Goal: Task Accomplishment & Management: Manage account settings

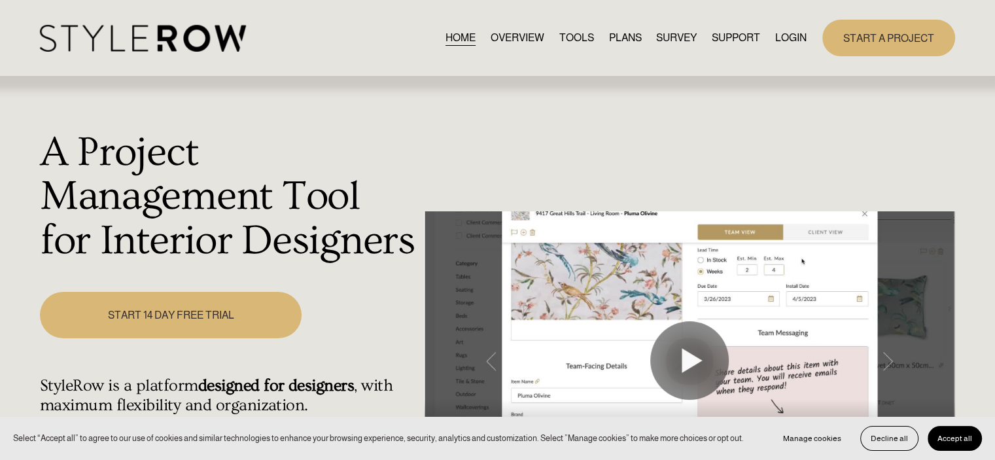
click at [780, 35] on link "LOGIN" at bounding box center [790, 38] width 31 height 18
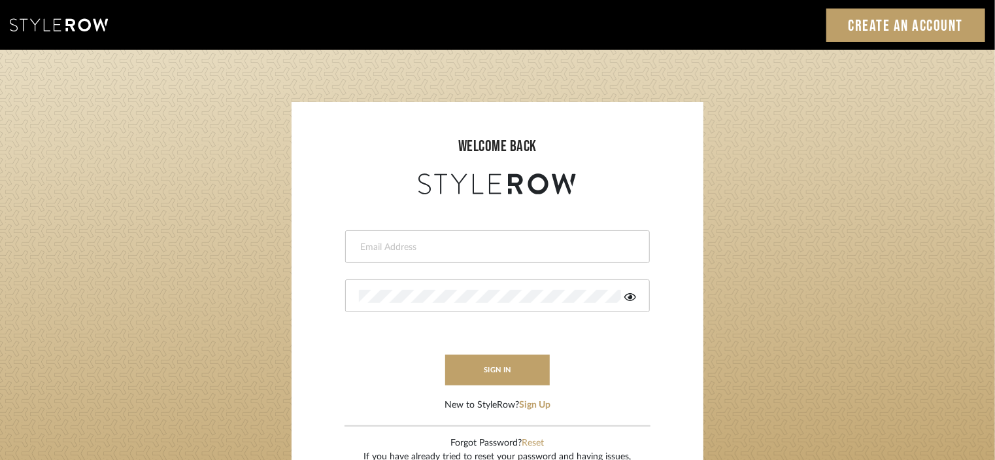
click at [550, 241] on input "email" at bounding box center [496, 247] width 274 height 13
type input "[EMAIL_ADDRESS][DOMAIN_NAME]"
click at [523, 366] on button "sign in" at bounding box center [497, 369] width 105 height 31
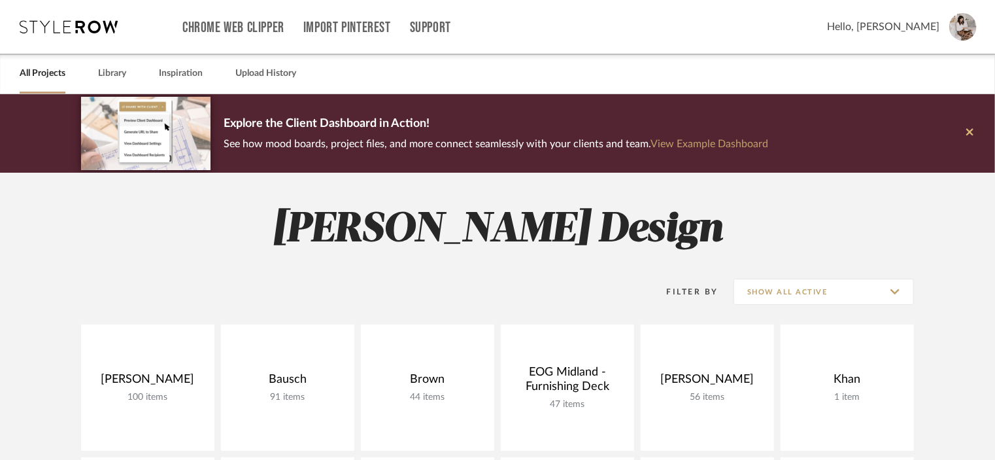
click at [971, 131] on icon at bounding box center [970, 131] width 7 height 7
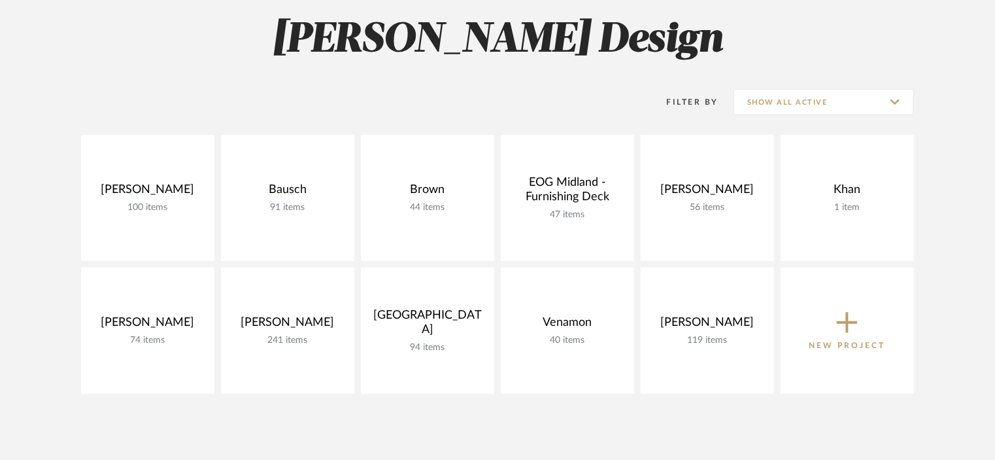
scroll to position [131, 0]
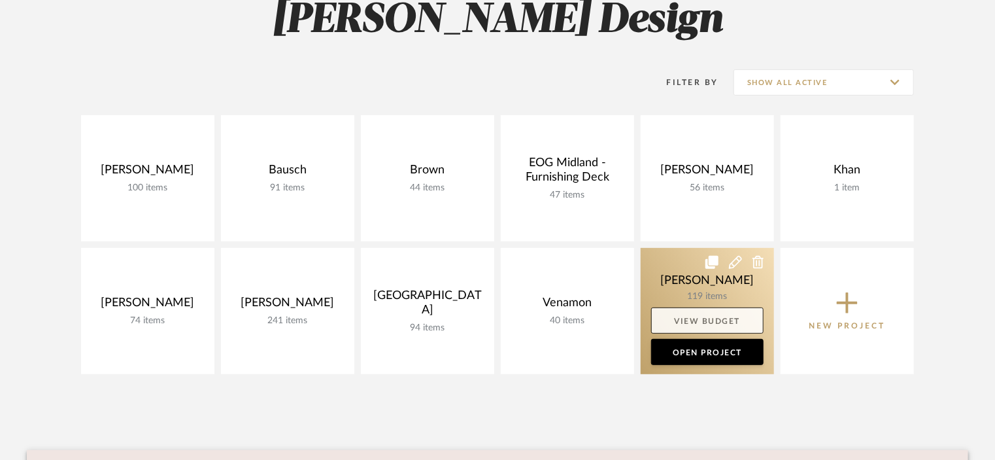
click at [714, 315] on link "View Budget" at bounding box center [707, 320] width 112 height 26
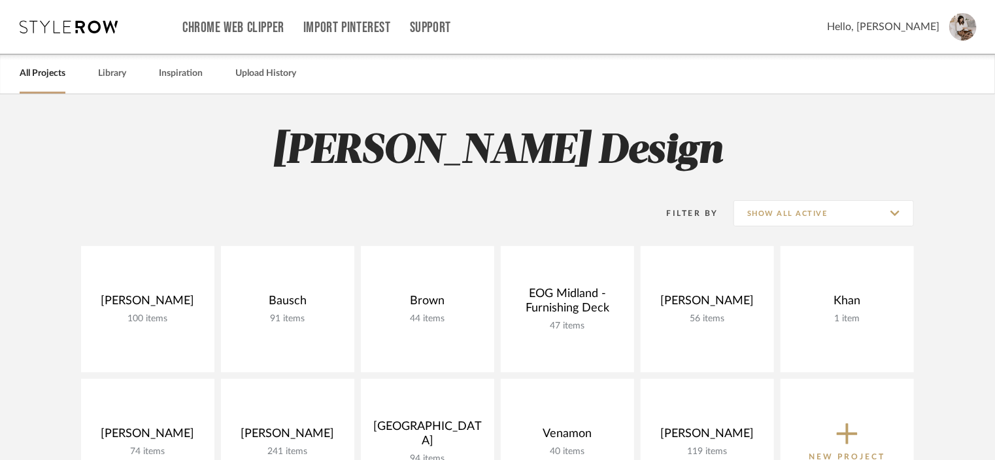
click at [969, 23] on img at bounding box center [963, 26] width 27 height 27
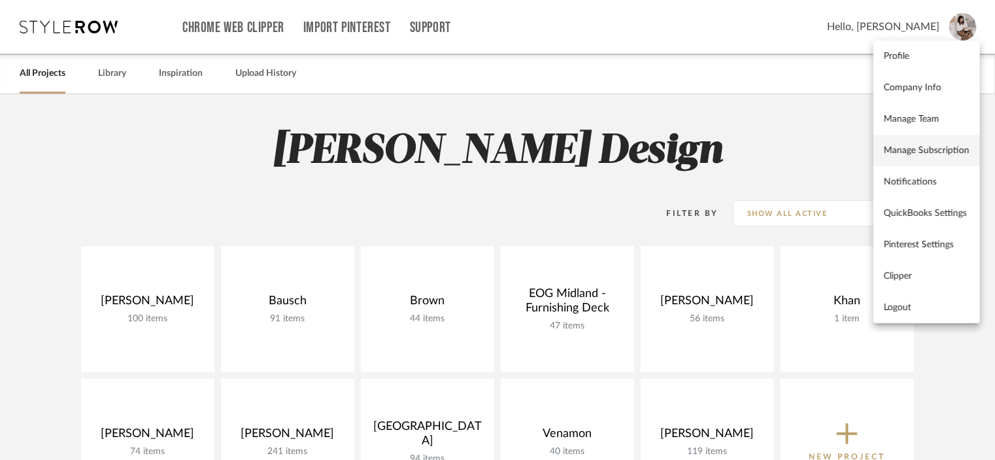
click at [935, 148] on span "Manage Subscription" at bounding box center [927, 150] width 86 height 11
